Goal: Task Accomplishment & Management: Use online tool/utility

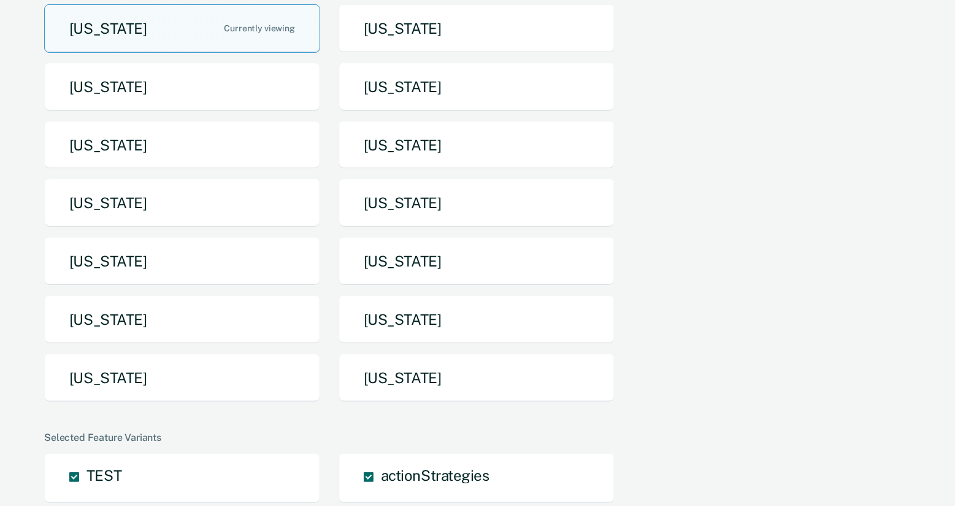
scroll to position [129, 0]
click at [291, 367] on button "[US_STATE]" at bounding box center [182, 377] width 276 height 48
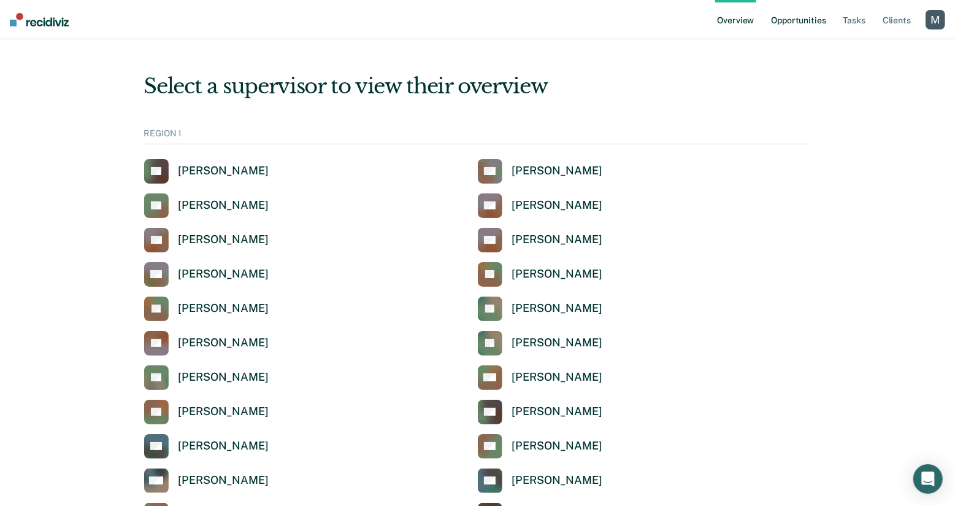
click at [800, 27] on link "Opportunities" at bounding box center [799, 19] width 60 height 39
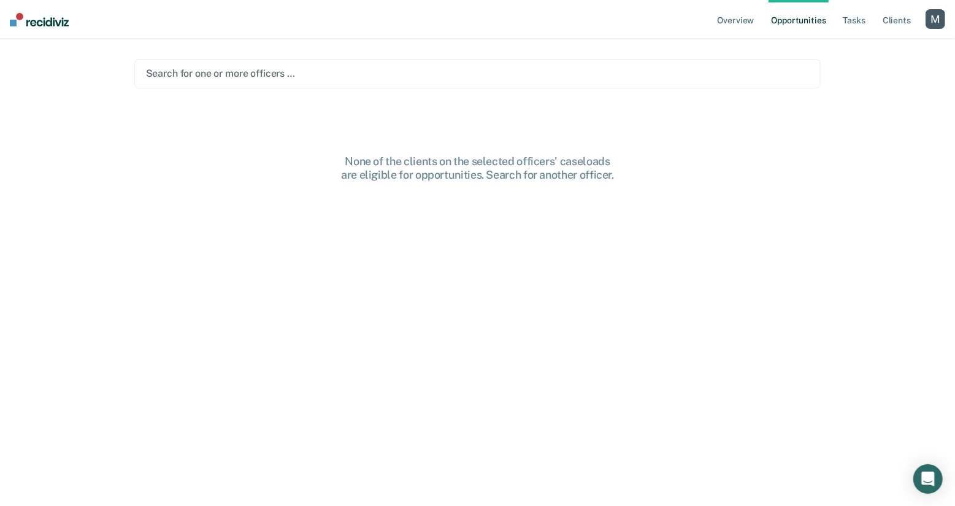
click at [253, 70] on div at bounding box center [478, 73] width 664 height 14
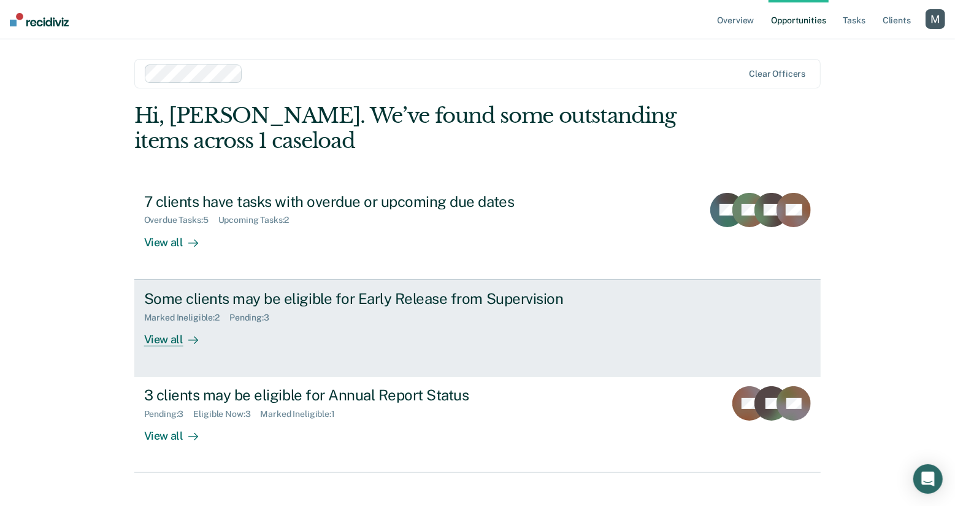
click at [256, 321] on div "Pending : 3" at bounding box center [254, 317] width 50 height 10
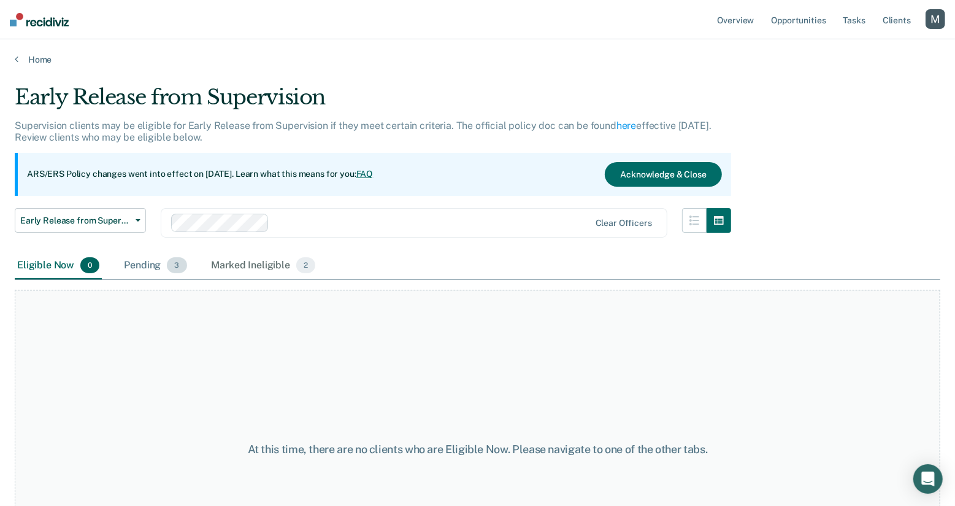
click at [170, 267] on span "3" at bounding box center [177, 265] width 20 height 16
